Goal: Task Accomplishment & Management: Use online tool/utility

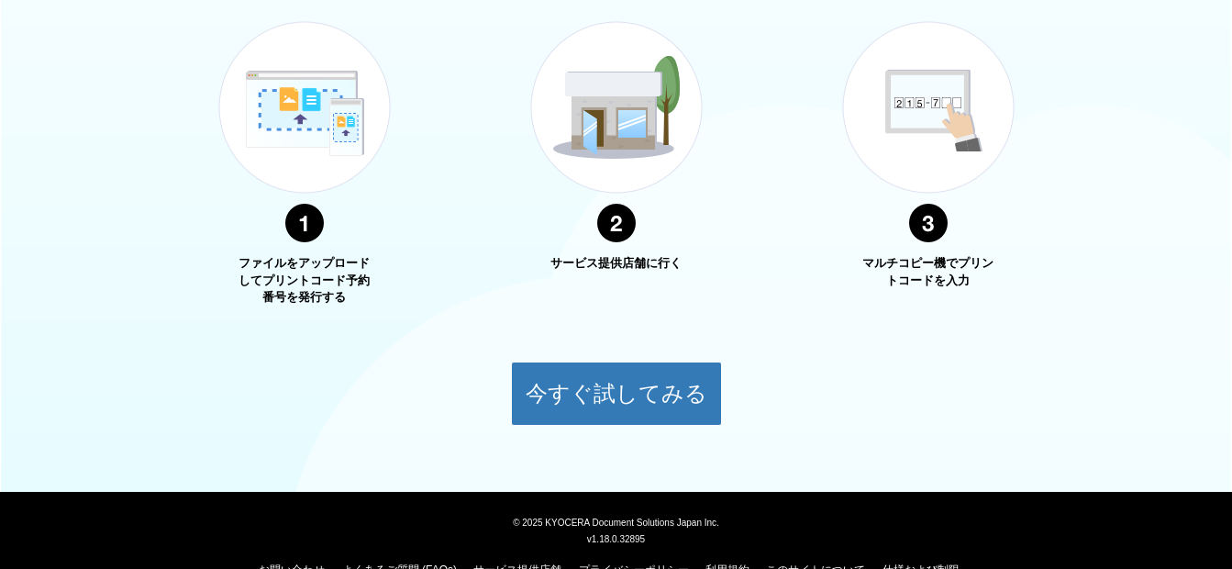
scroll to position [734, 0]
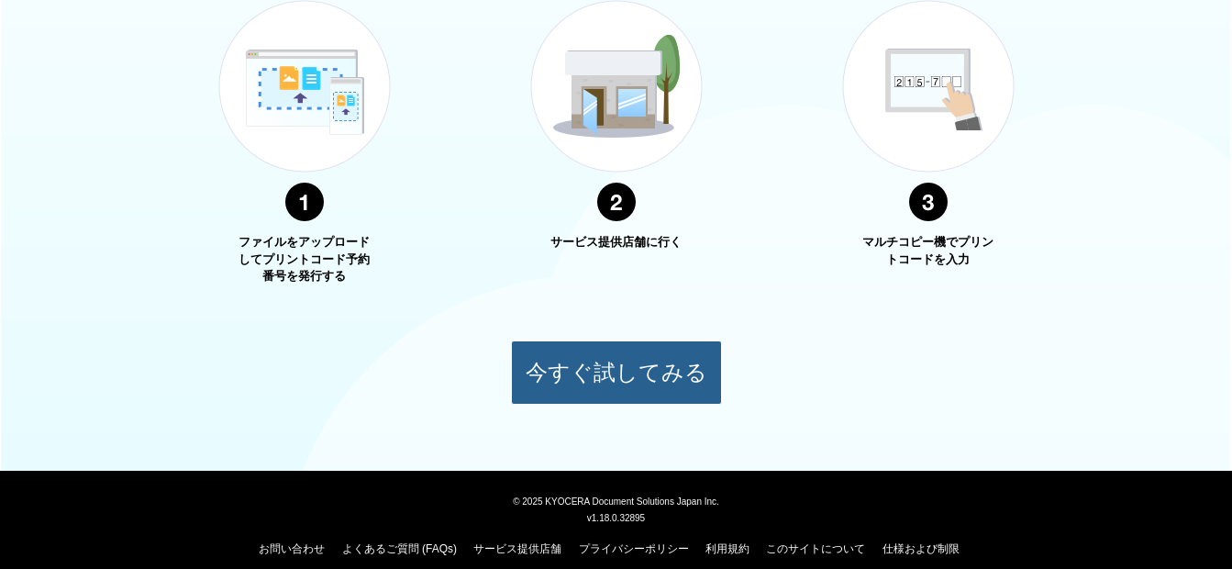
click at [579, 372] on button "今すぐ試してみる" at bounding box center [616, 372] width 211 height 64
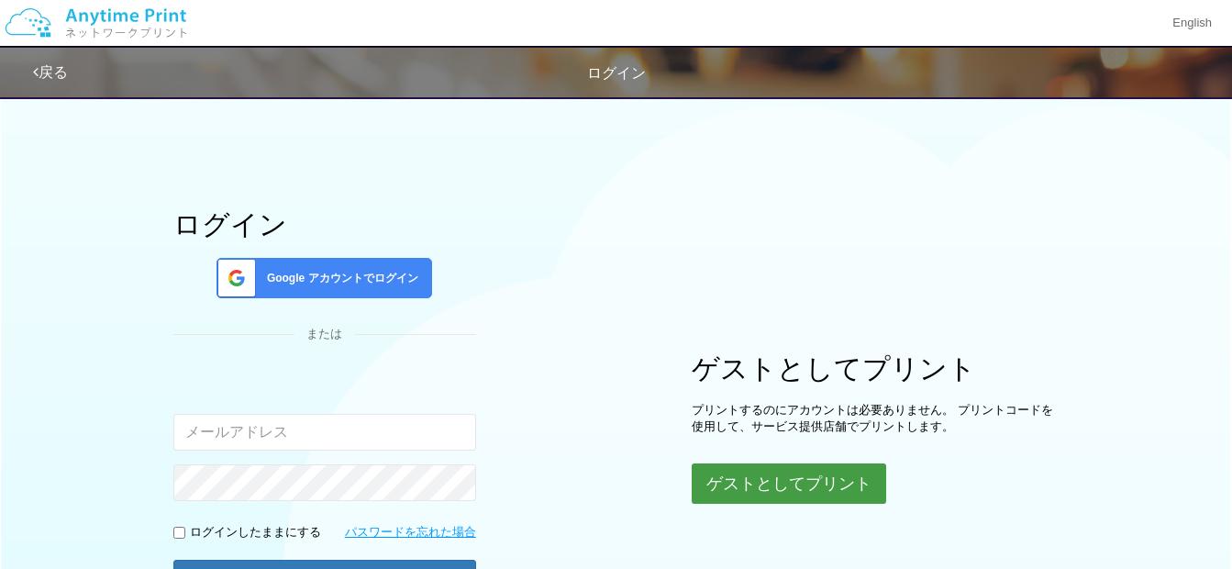
click at [748, 480] on button "ゲストとしてプリント" at bounding box center [789, 483] width 194 height 40
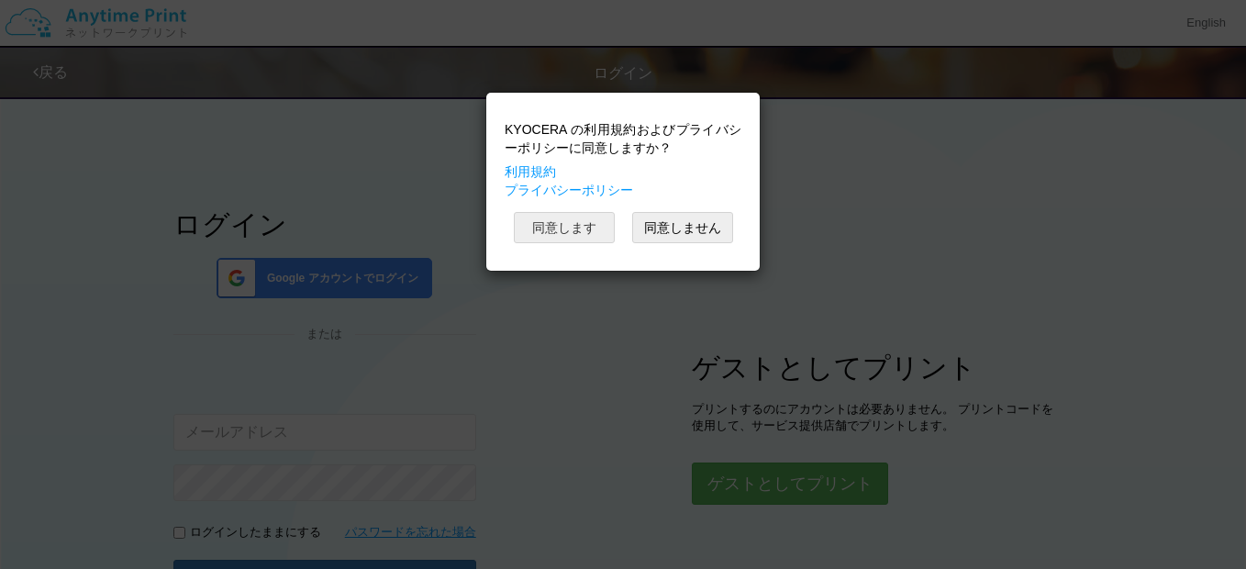
click at [582, 221] on button "同意します" at bounding box center [564, 227] width 101 height 31
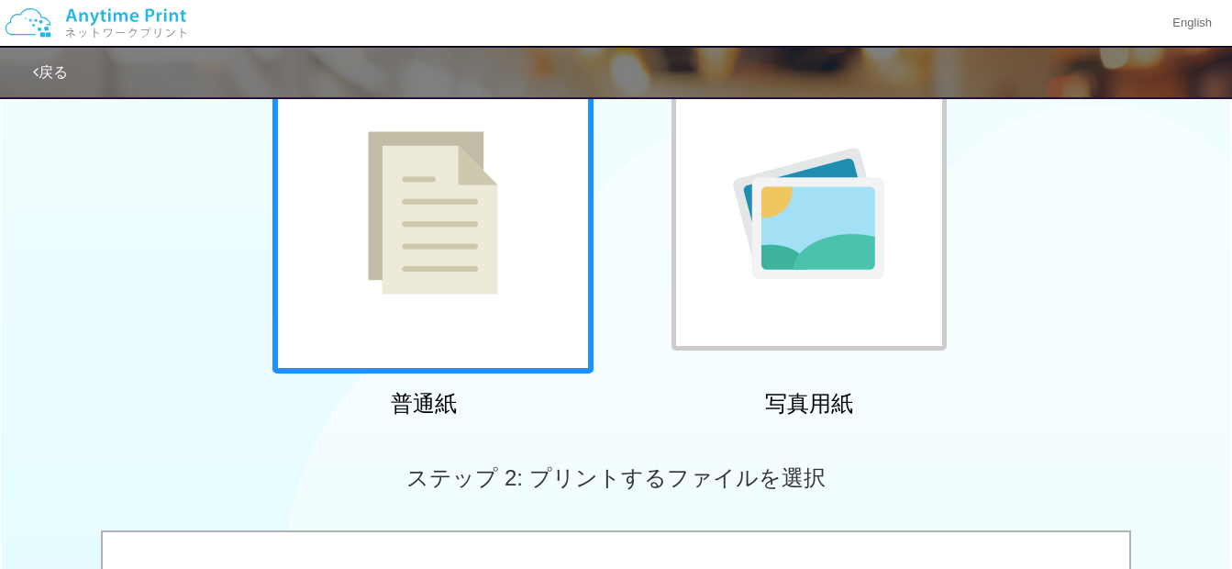
scroll to position [275, 0]
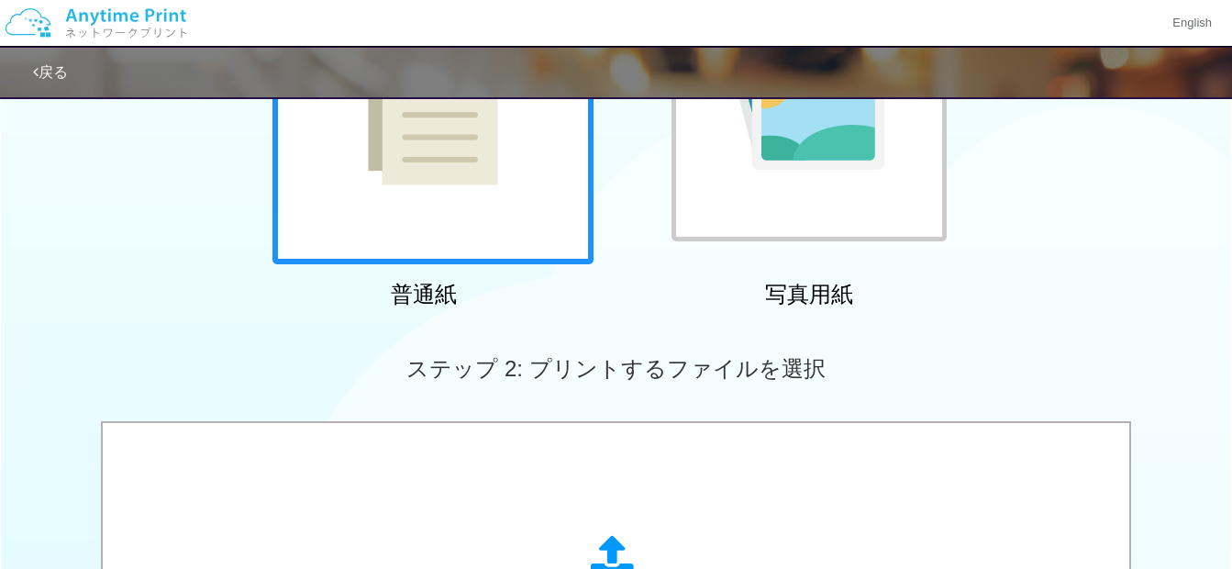
click at [457, 183] on img at bounding box center [433, 103] width 130 height 163
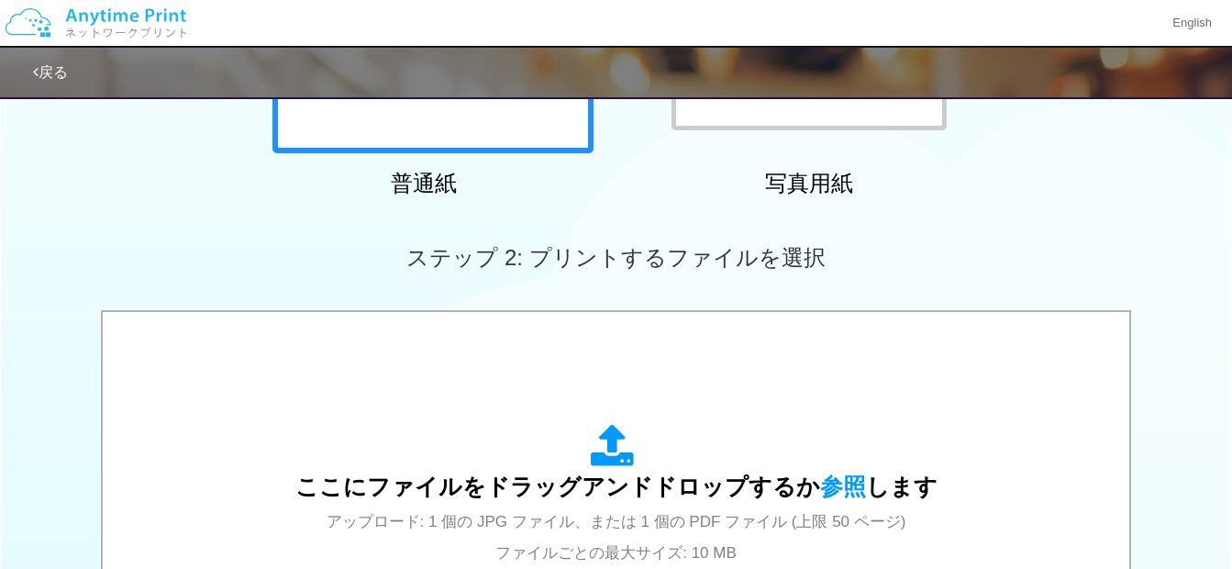
scroll to position [550, 0]
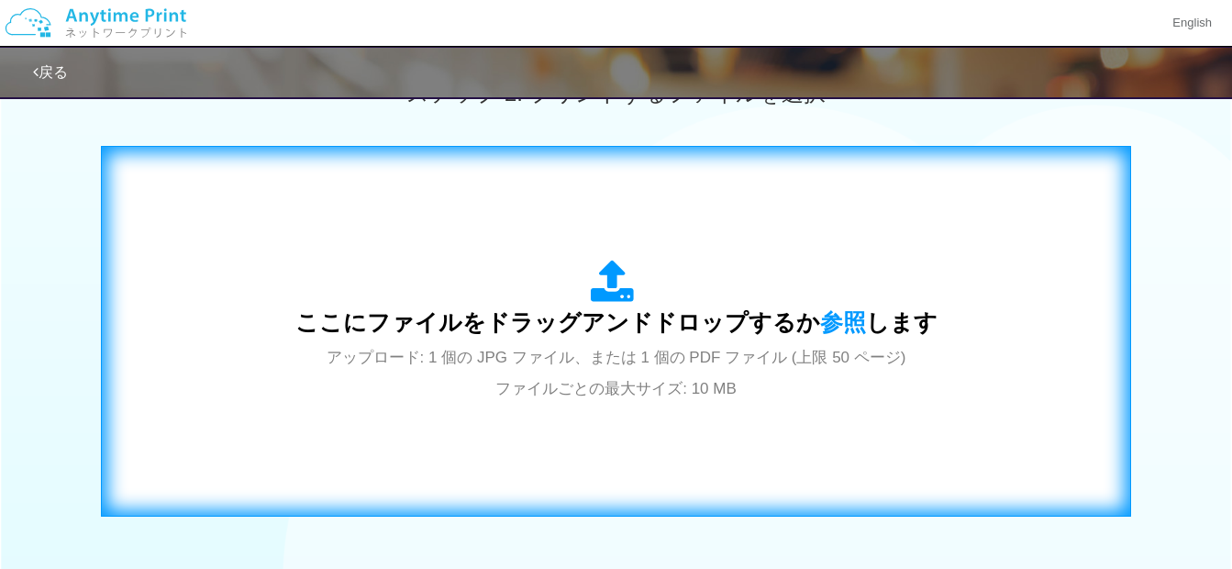
click at [405, 209] on div "ここにファイルをドラッグアンドドロップするか 参照 します アップロード: 1 個の JPG ファイル、または 1 個の PDF ファイル (上限 50 ペー…" at bounding box center [616, 331] width 992 height 332
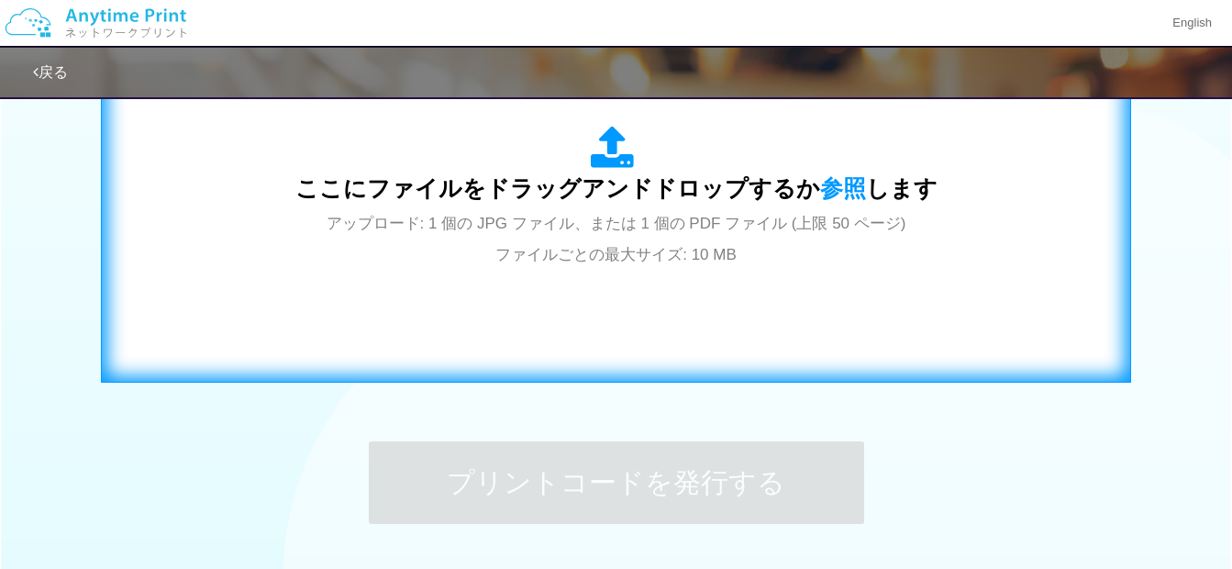
scroll to position [826, 0]
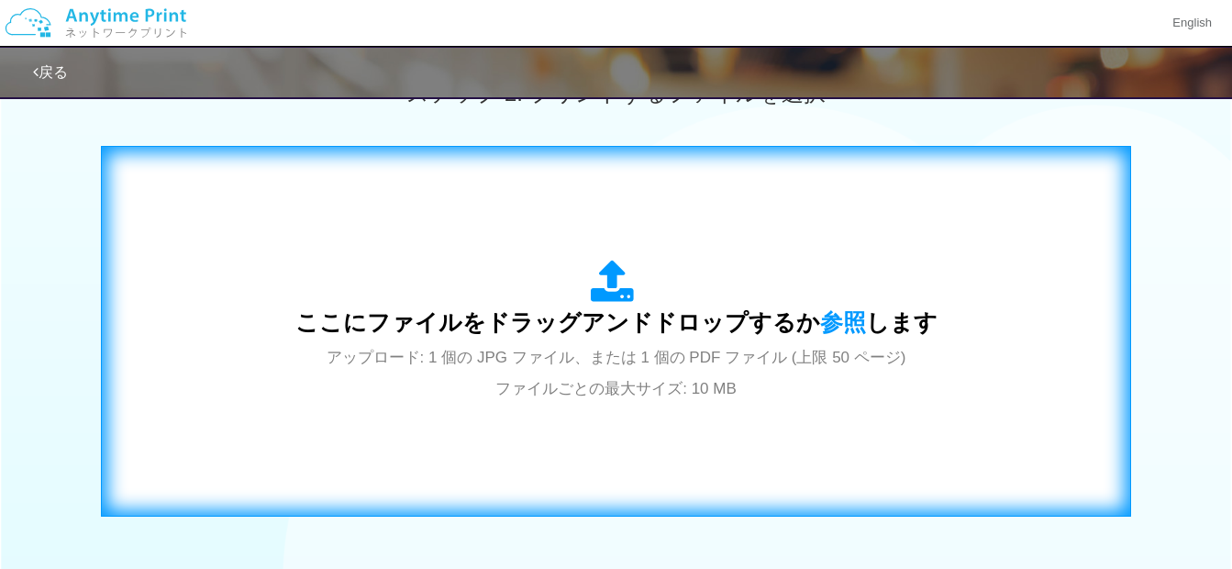
scroll to position [183, 0]
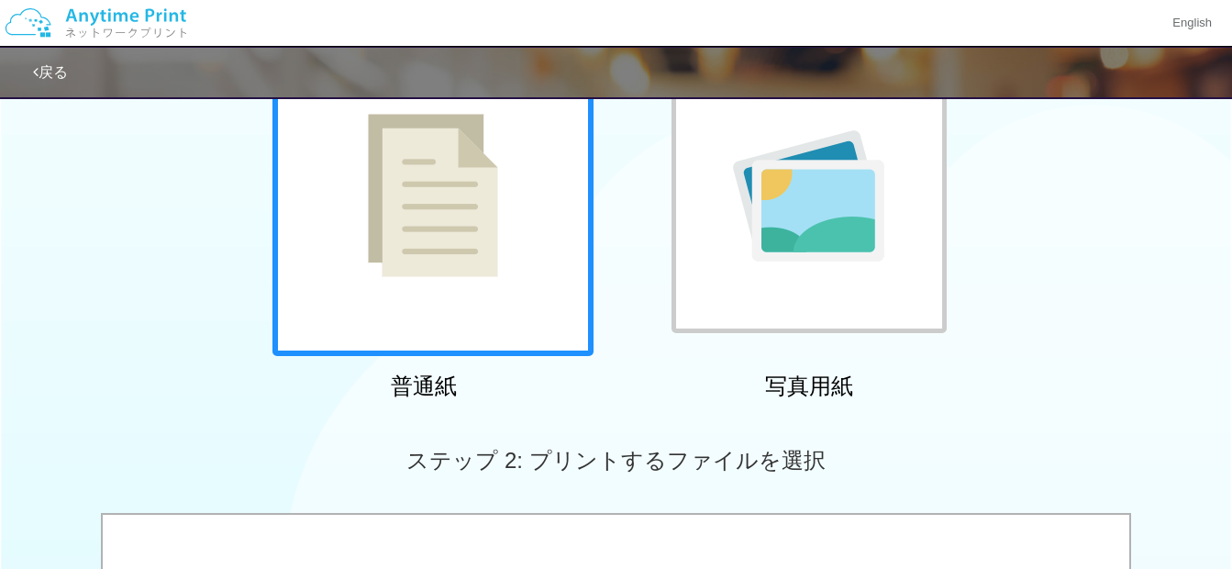
click at [471, 249] on img at bounding box center [433, 195] width 130 height 163
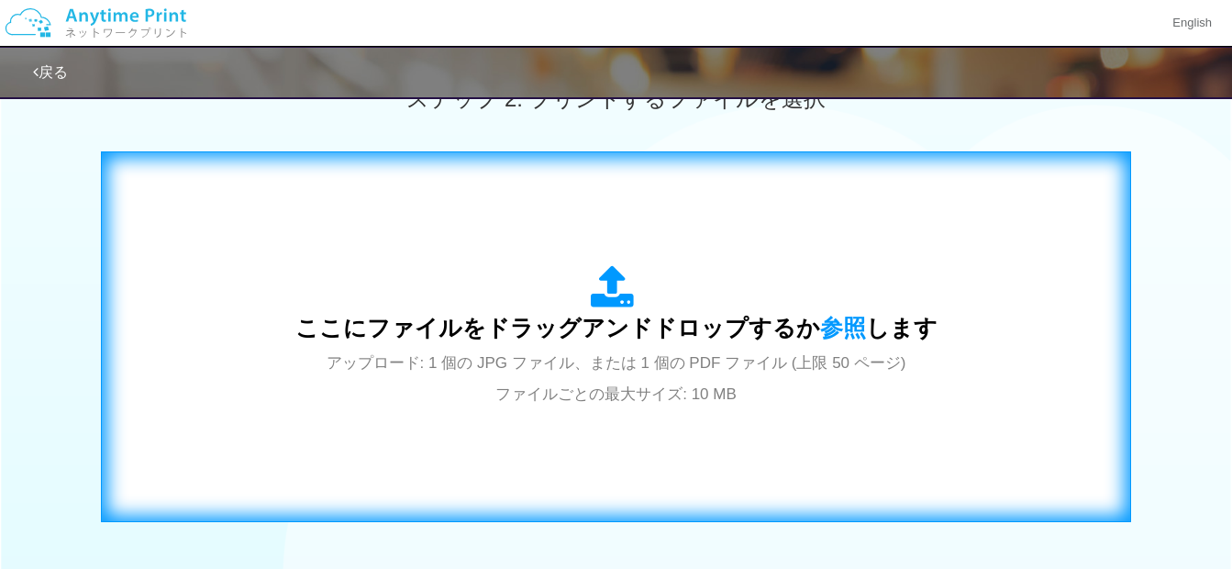
scroll to position [550, 0]
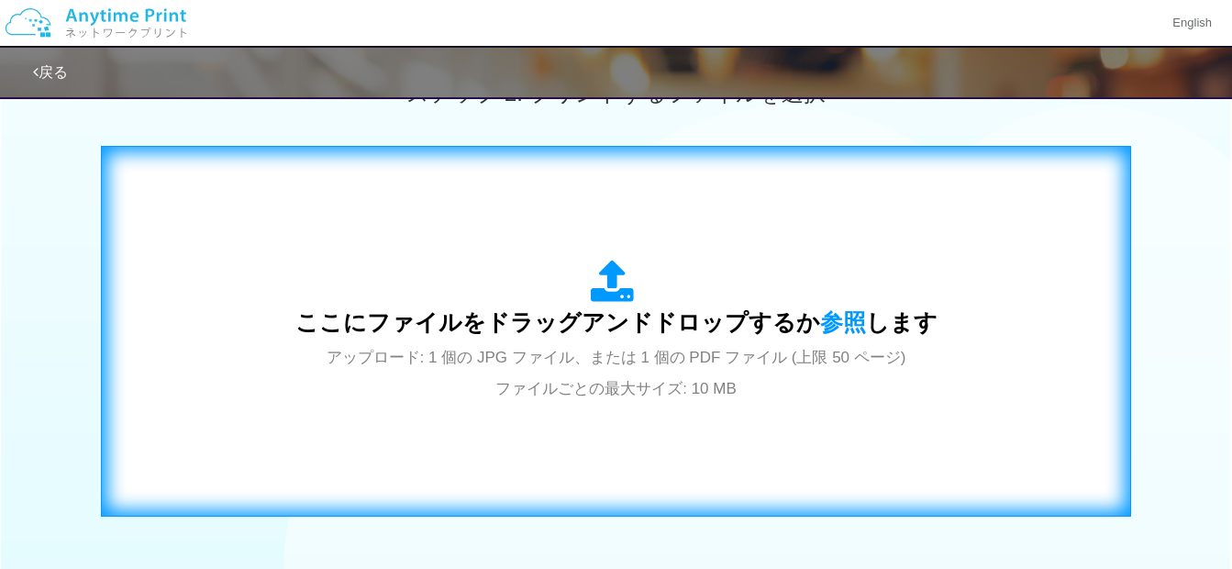
click at [482, 311] on span "ここにファイルをドラッグアンドドロップするか 参照 します" at bounding box center [616, 322] width 642 height 26
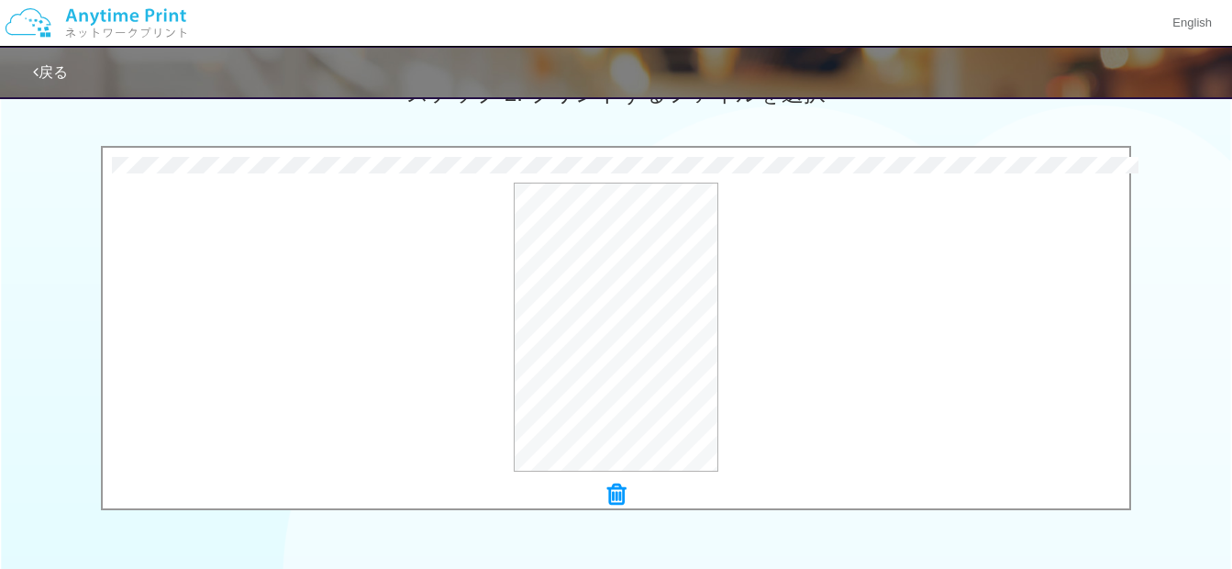
scroll to position [551, 0]
drag, startPoint x: 664, startPoint y: 333, endPoint x: 591, endPoint y: 335, distance: 73.4
click at [591, 335] on button "プレビュー" at bounding box center [625, 327] width 86 height 29
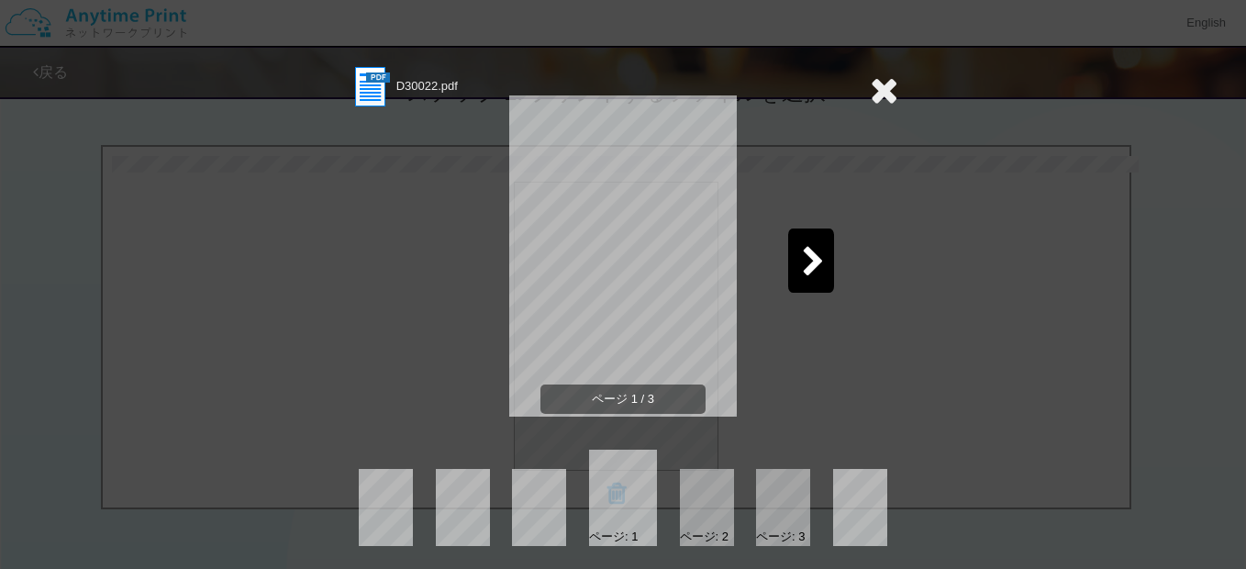
click at [806, 269] on icon at bounding box center [813, 263] width 23 height 32
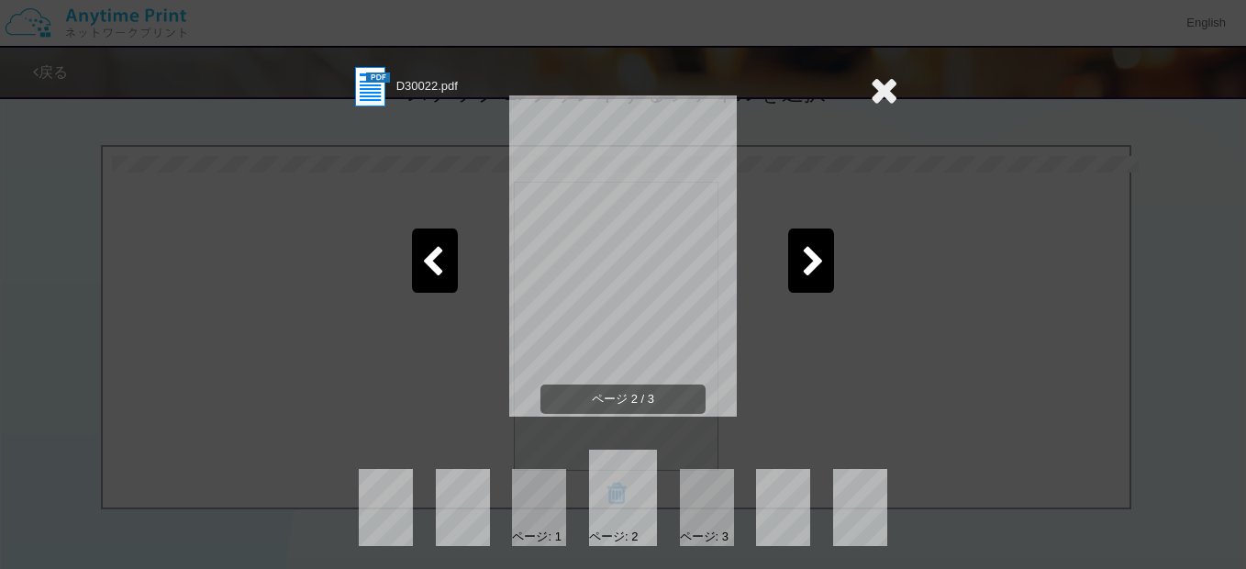
click at [806, 269] on icon at bounding box center [813, 263] width 23 height 32
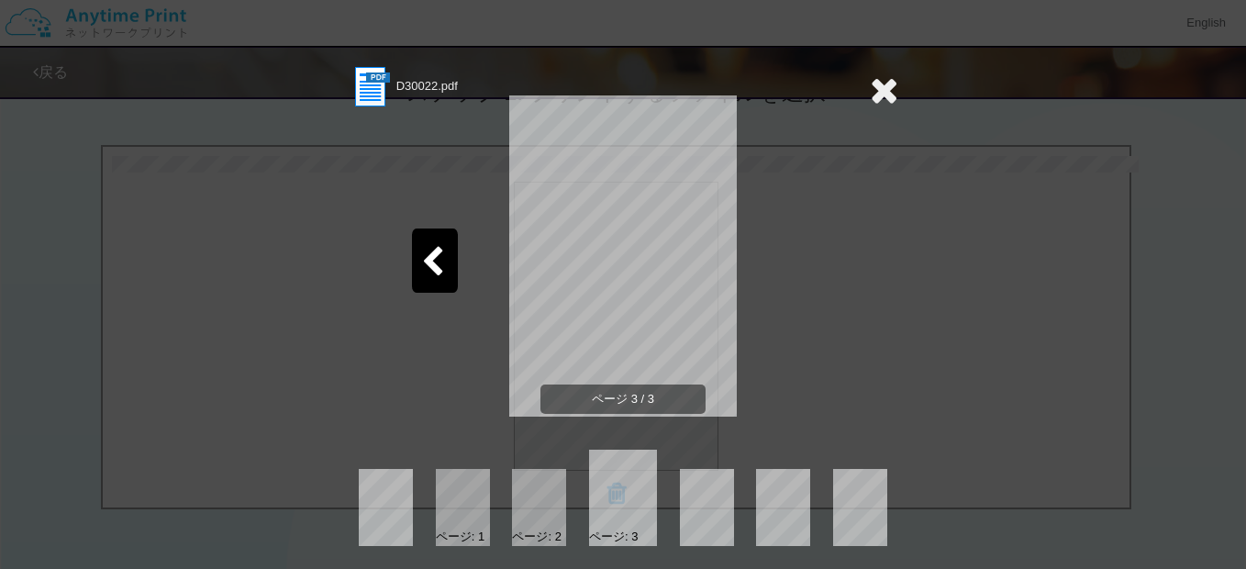
click at [875, 98] on icon at bounding box center [884, 90] width 28 height 37
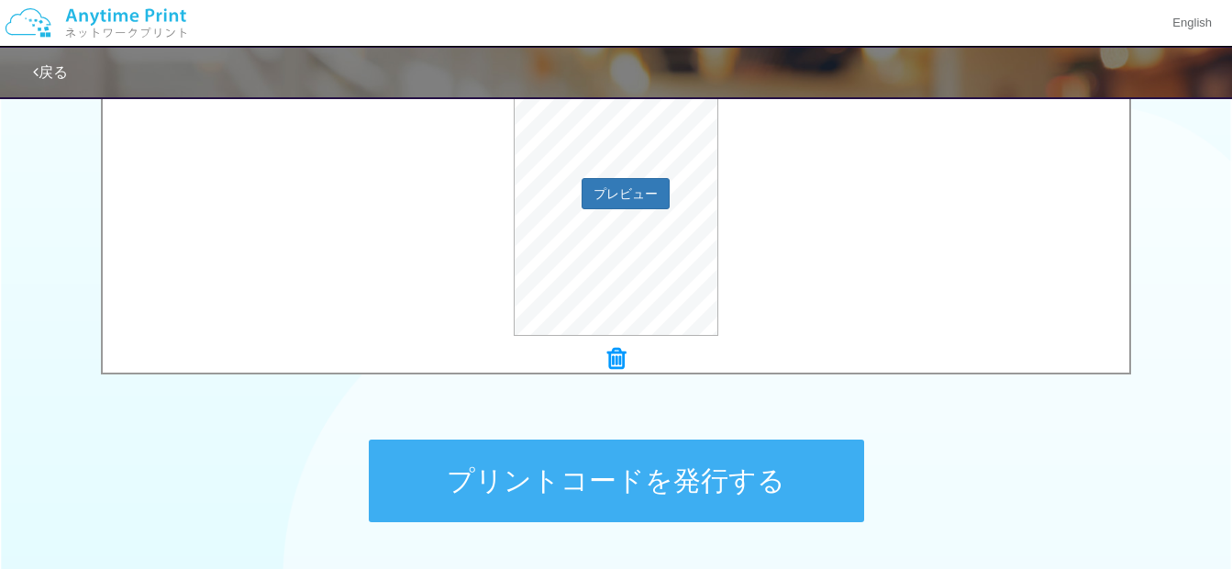
scroll to position [826, 0]
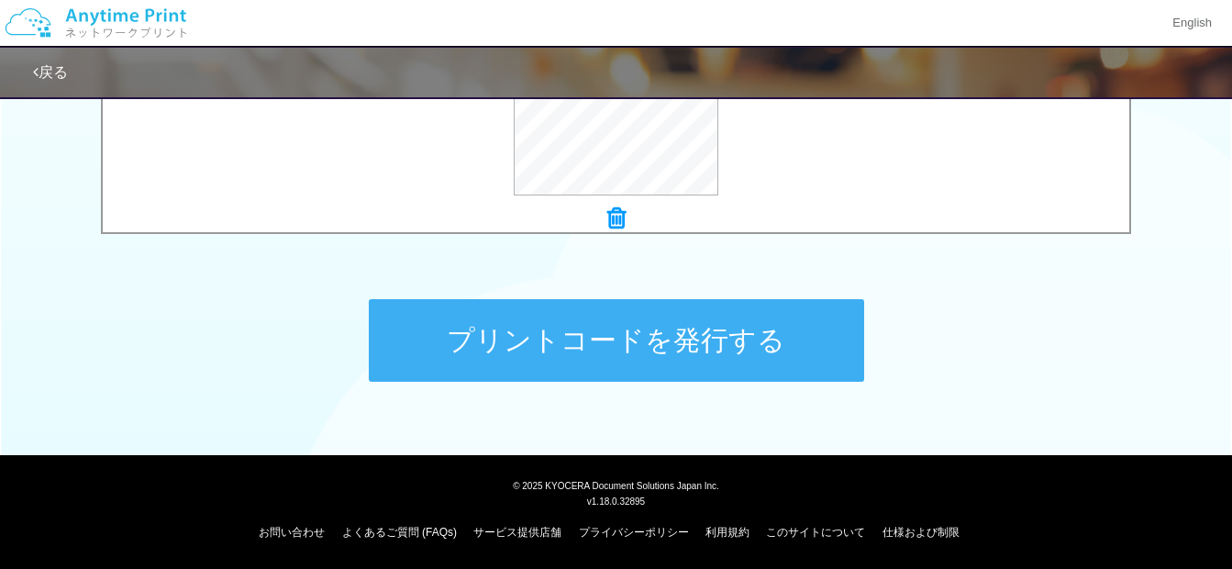
click at [544, 349] on button "プリントコードを発行する" at bounding box center [616, 340] width 495 height 83
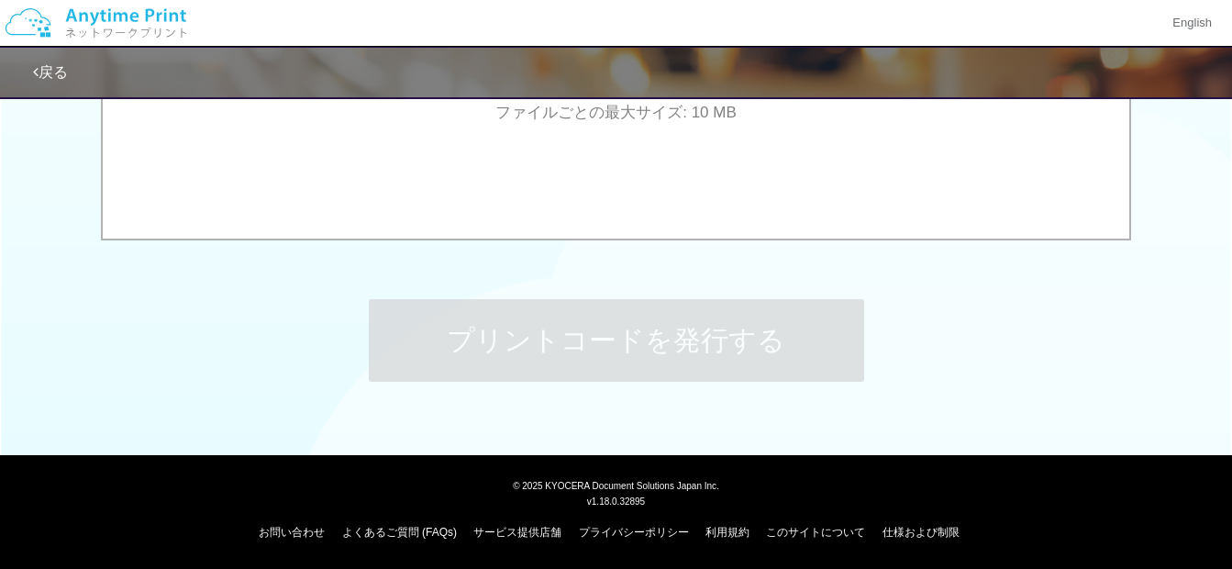
scroll to position [0, 0]
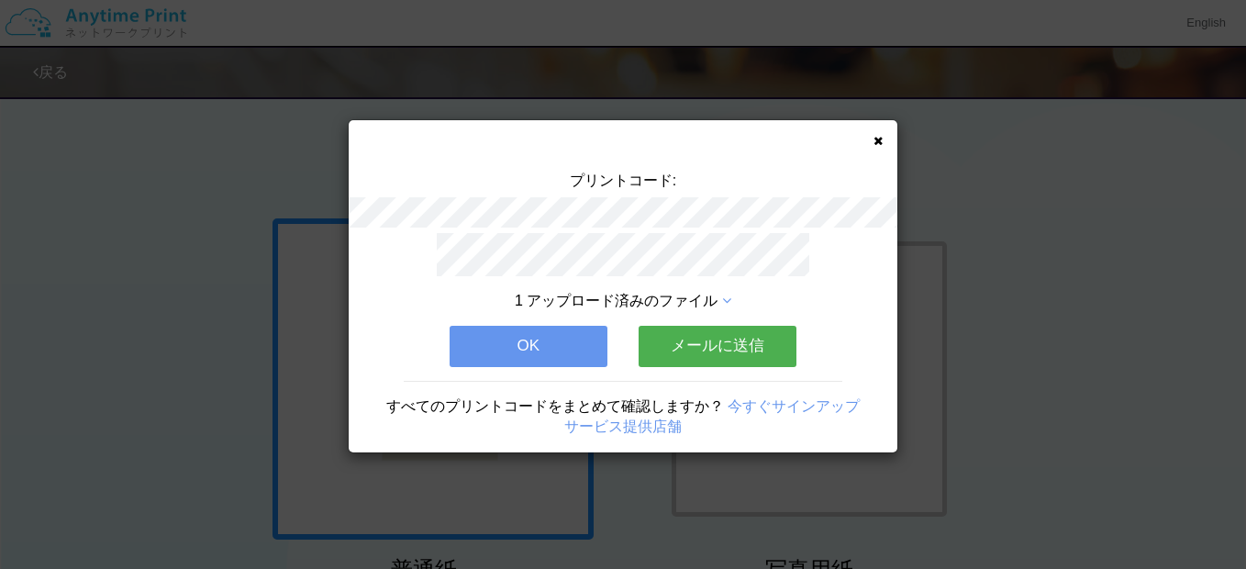
click at [540, 338] on button "OK" at bounding box center [528, 346] width 158 height 40
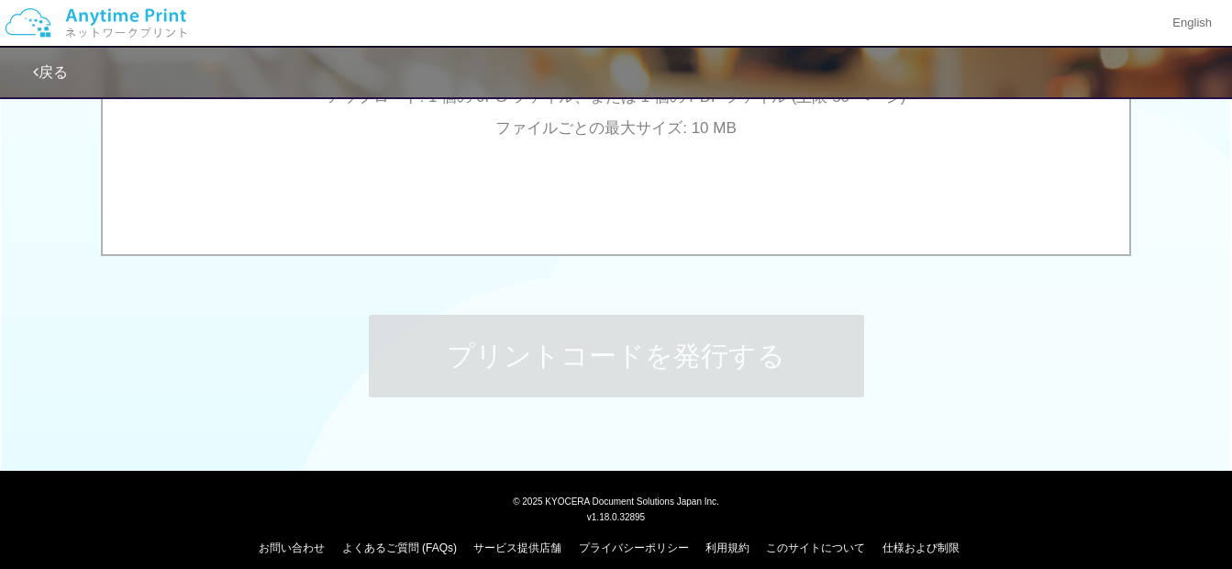
scroll to position [826, 0]
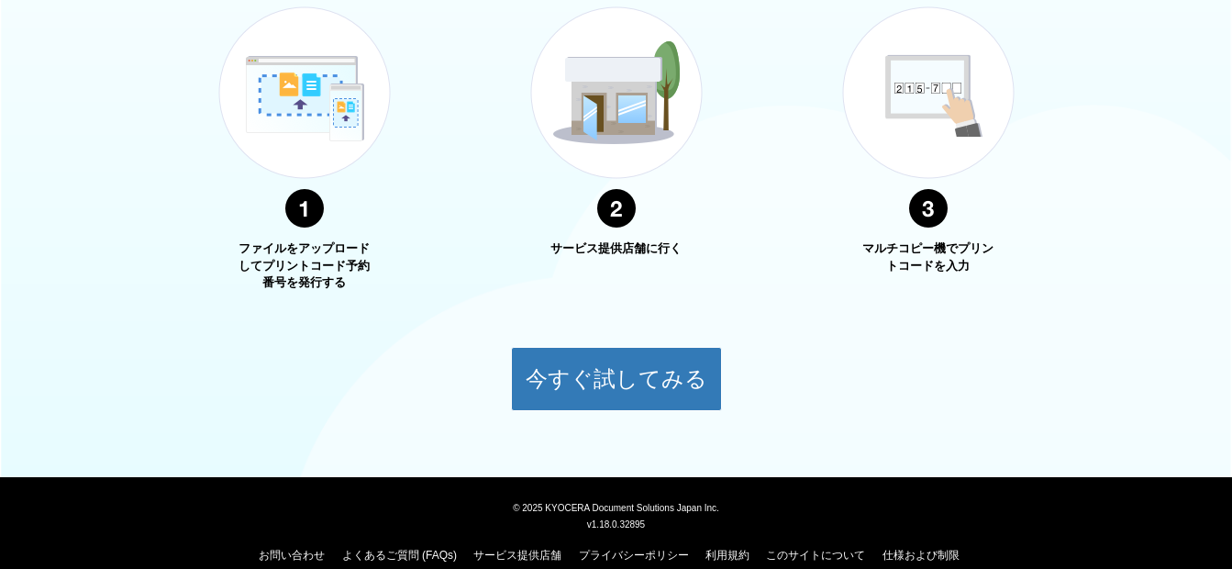
scroll to position [734, 0]
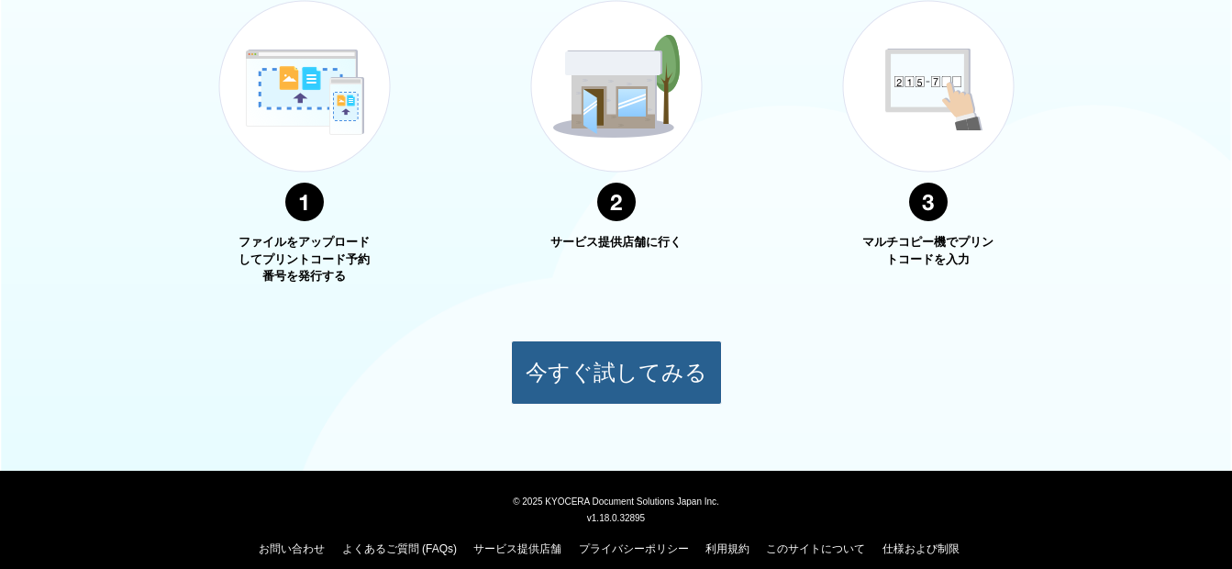
click at [625, 353] on button "今すぐ試してみる" at bounding box center [616, 372] width 211 height 64
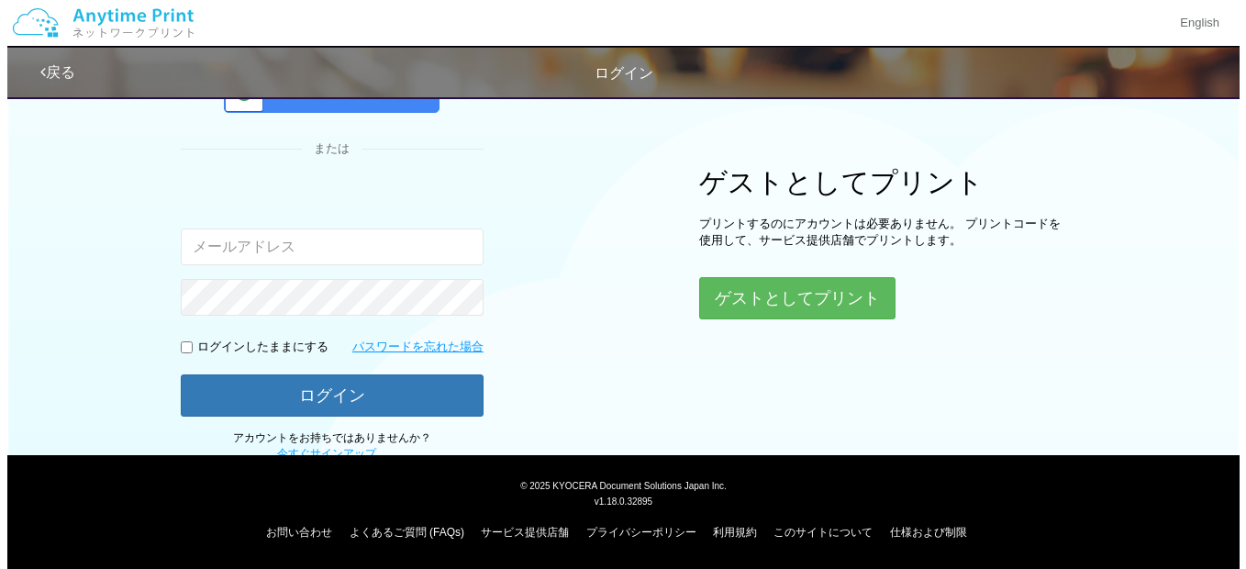
scroll to position [169, 0]
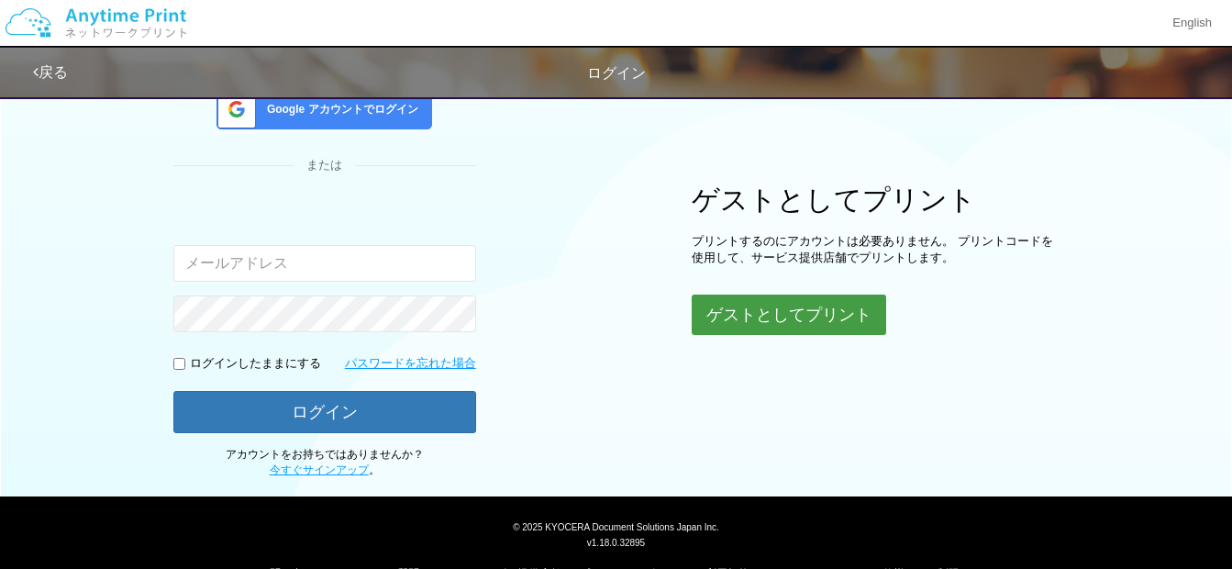
click at [807, 310] on button "ゲストとしてプリント" at bounding box center [789, 314] width 194 height 40
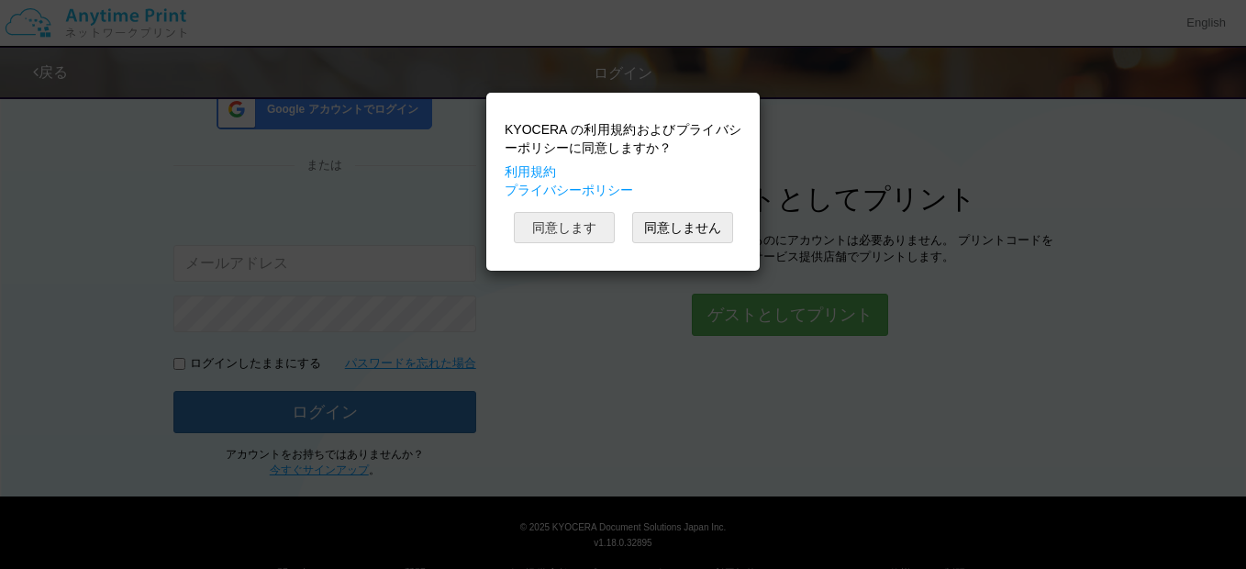
click at [589, 229] on button "同意します" at bounding box center [564, 227] width 101 height 31
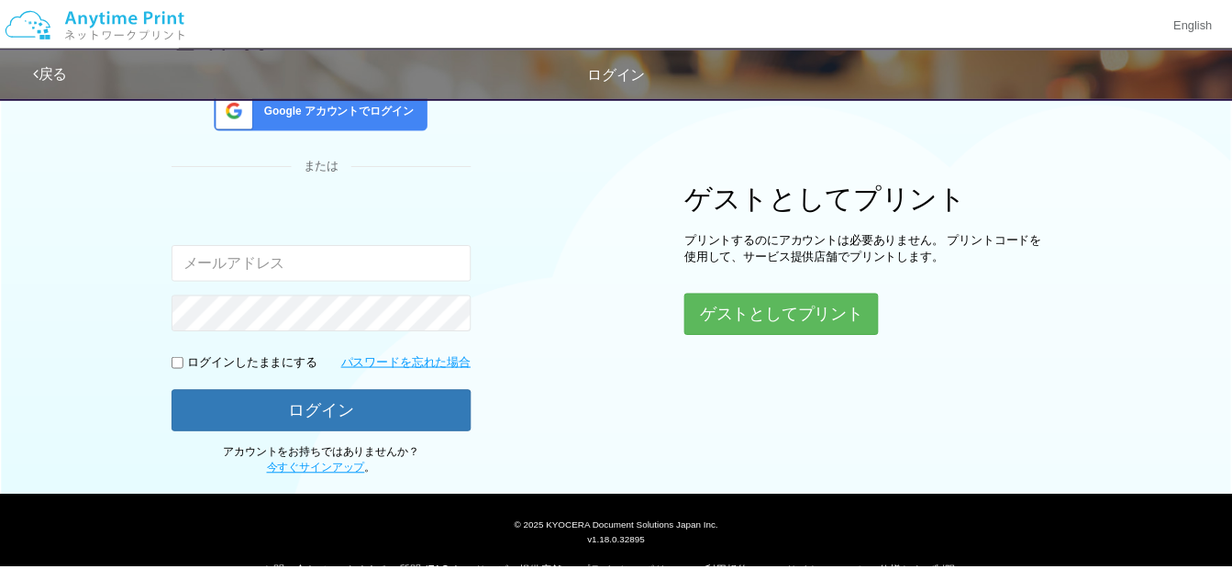
scroll to position [66, 0]
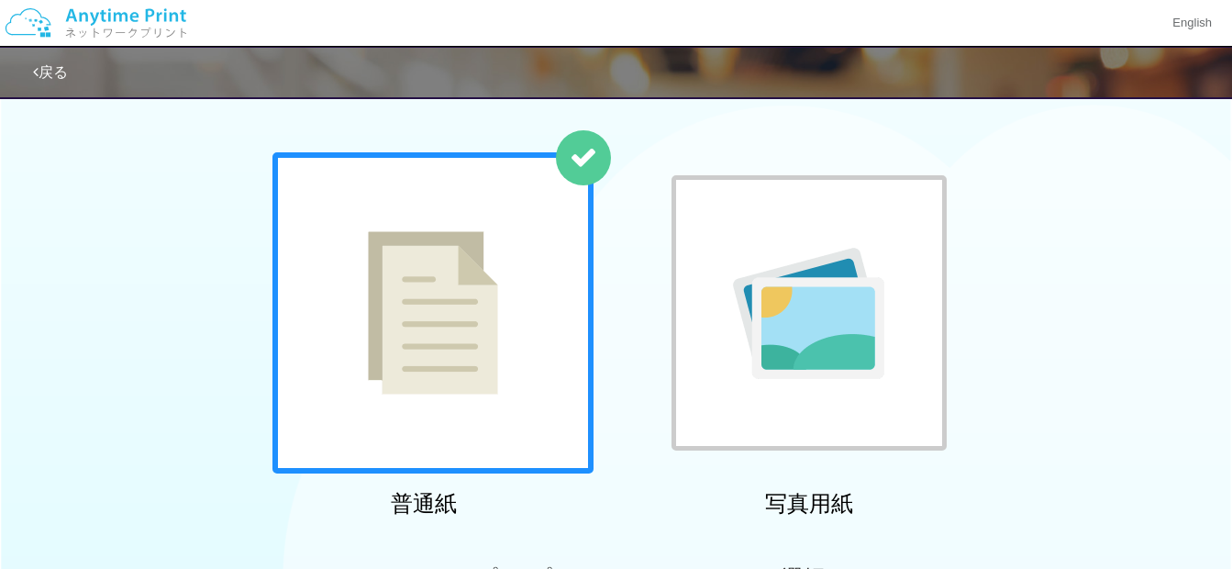
click at [438, 262] on img at bounding box center [433, 312] width 130 height 163
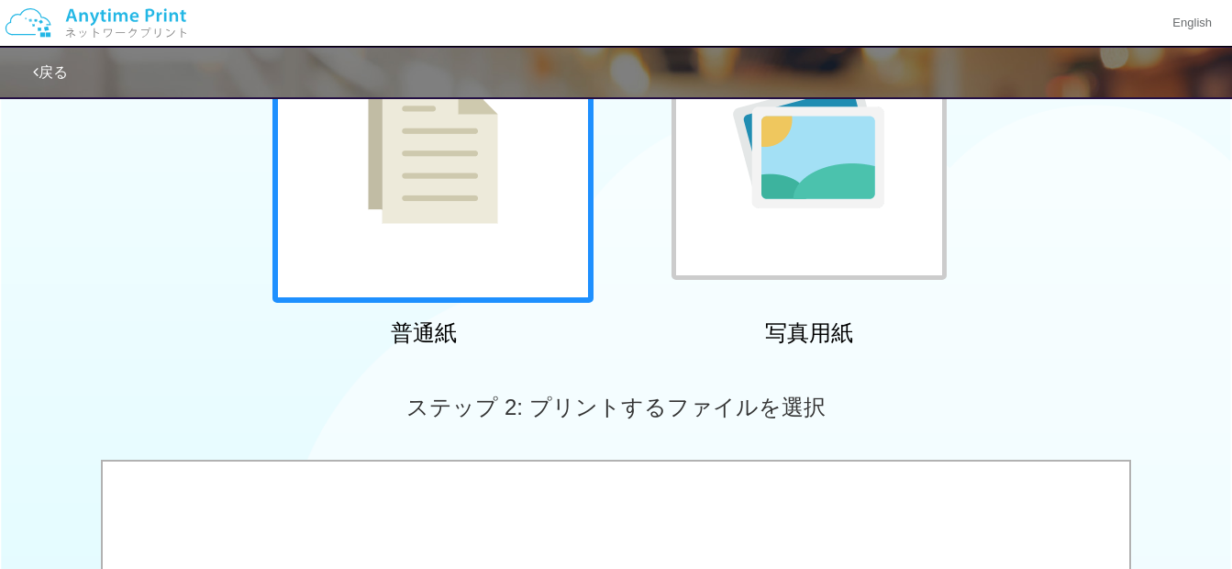
scroll to position [433, 0]
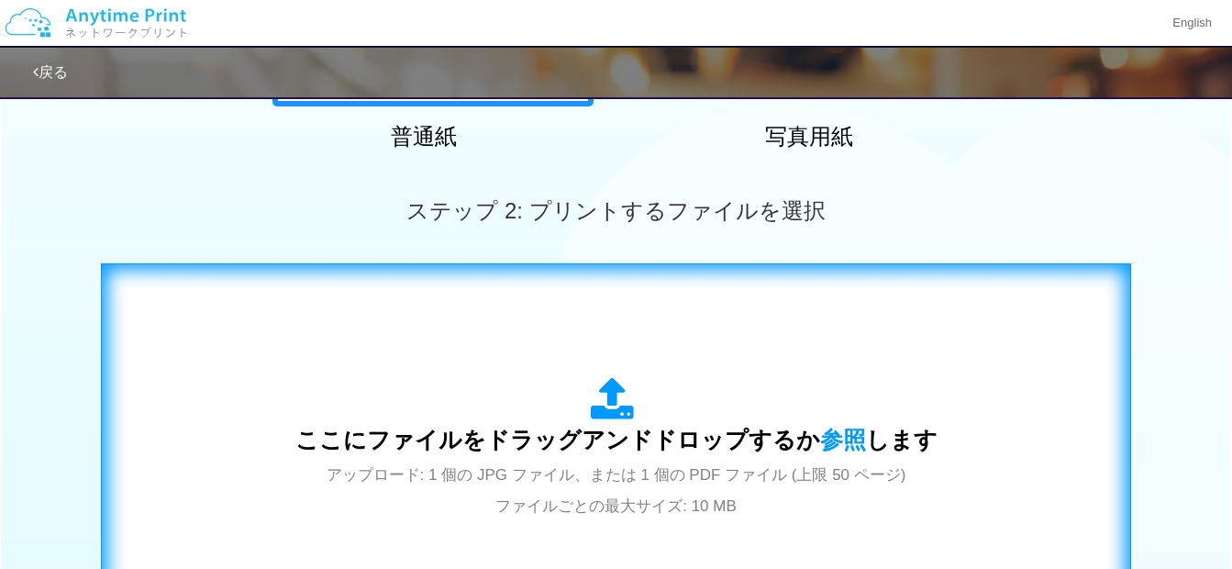
click at [449, 343] on div "ここにファイルをドラッグアンドドロップするか 参照 します アップロード: 1 個の JPG ファイル、または 1 個の PDF ファイル (上限 50 ペー…" at bounding box center [616, 449] width 992 height 332
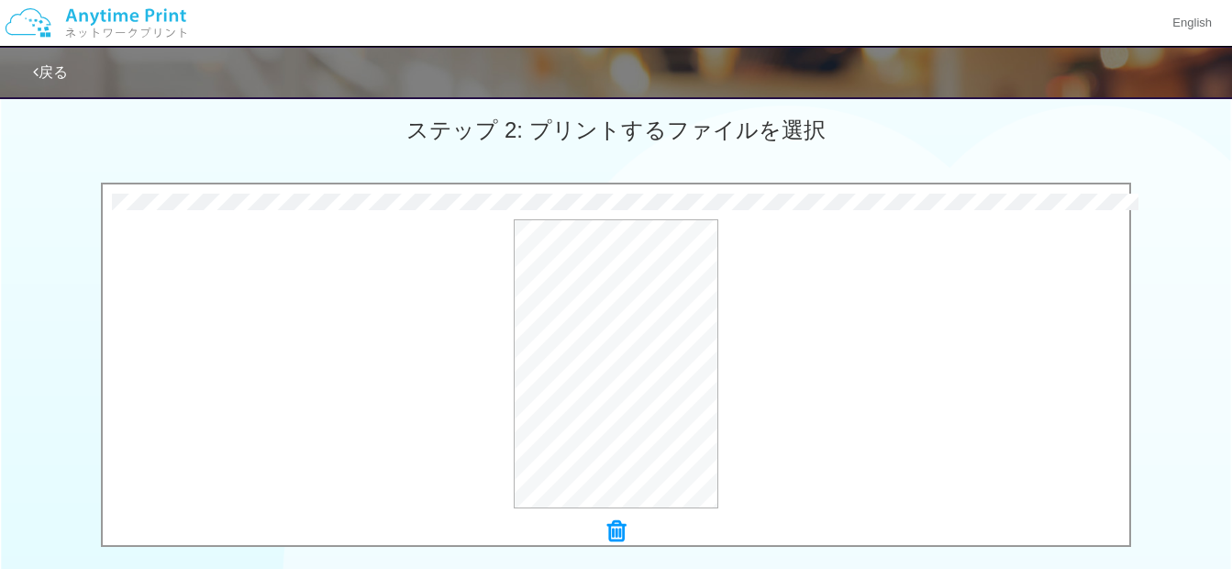
scroll to position [800, 0]
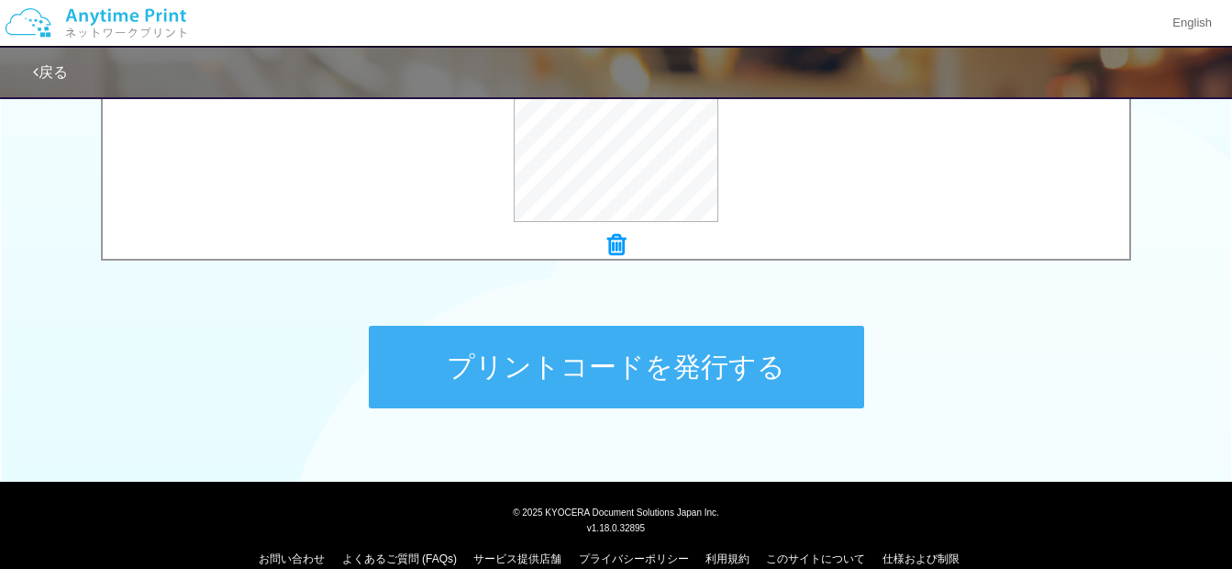
click at [543, 371] on button "プリントコードを発行する" at bounding box center [616, 367] width 495 height 83
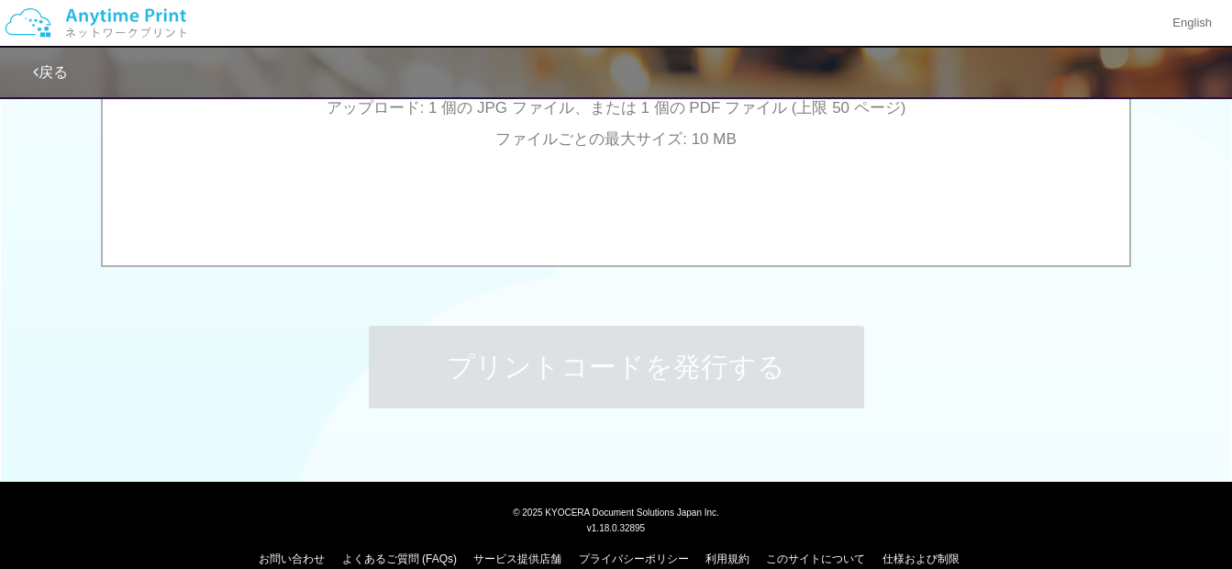
scroll to position [0, 0]
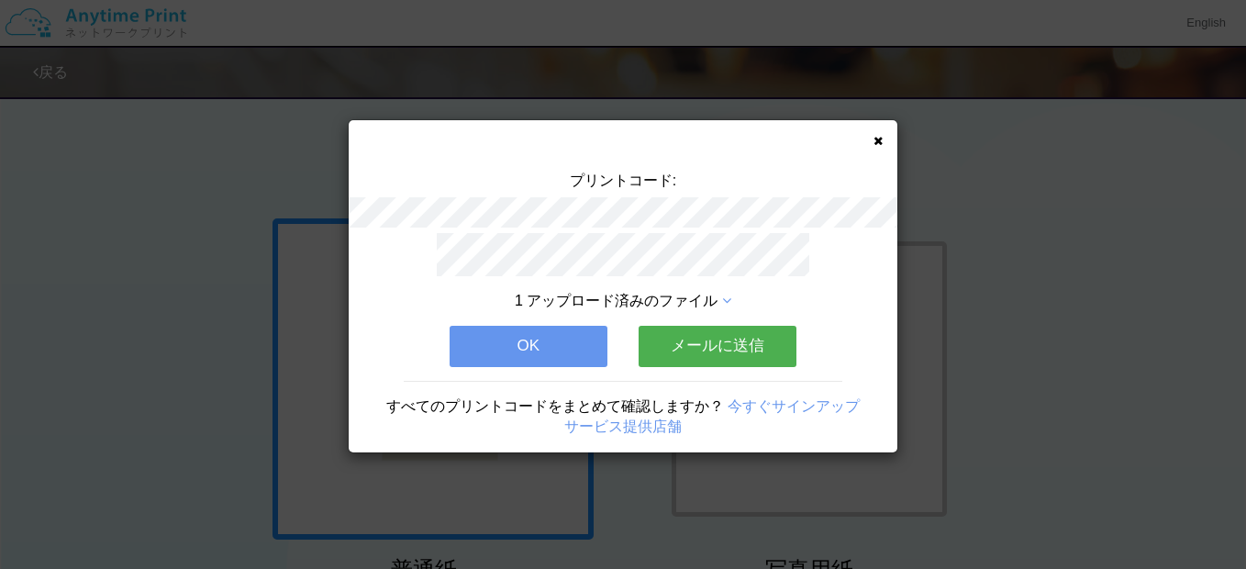
click at [570, 339] on button "OK" at bounding box center [528, 346] width 158 height 40
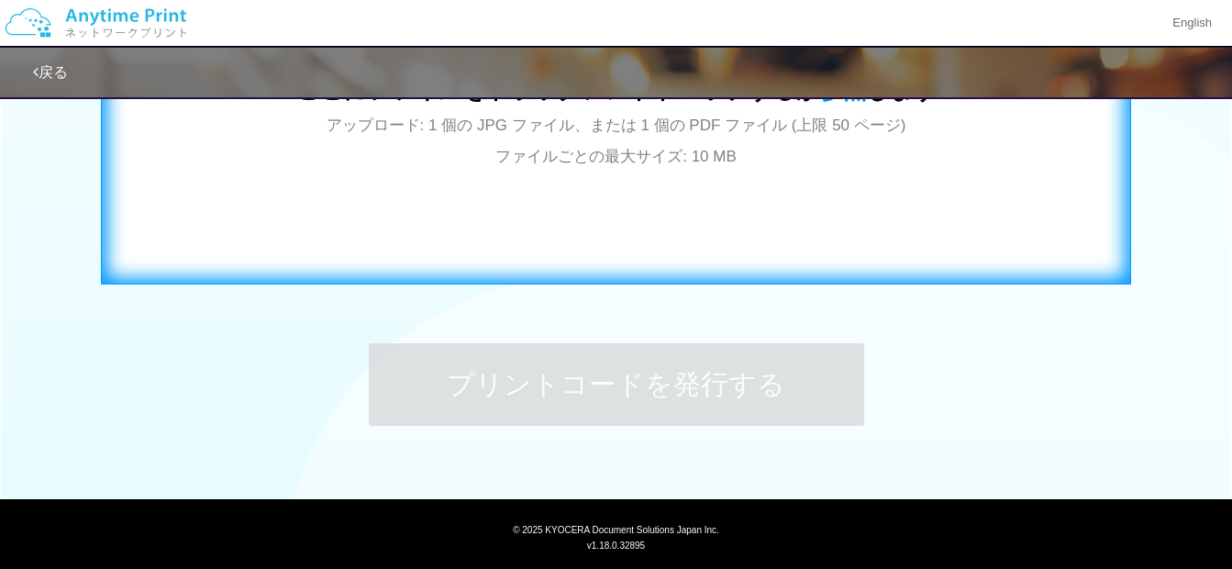
scroll to position [826, 0]
